Goal: Understand process/instructions: Learn about a topic

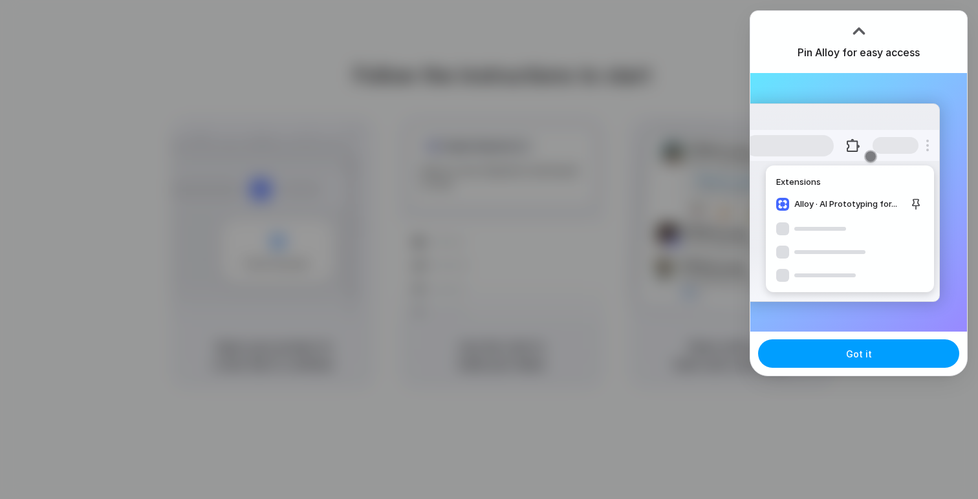
click at [841, 362] on button "Got it" at bounding box center [858, 354] width 201 height 28
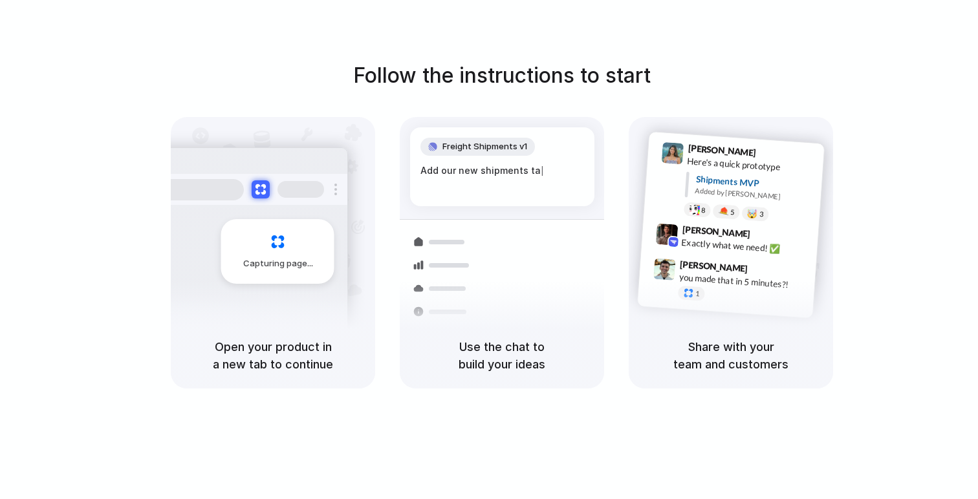
click at [335, 41] on div "Follow the instructions to start Capturing page Open your product in a new tab …" at bounding box center [502, 262] width 1004 height 525
